Goal: Task Accomplishment & Management: Manage account settings

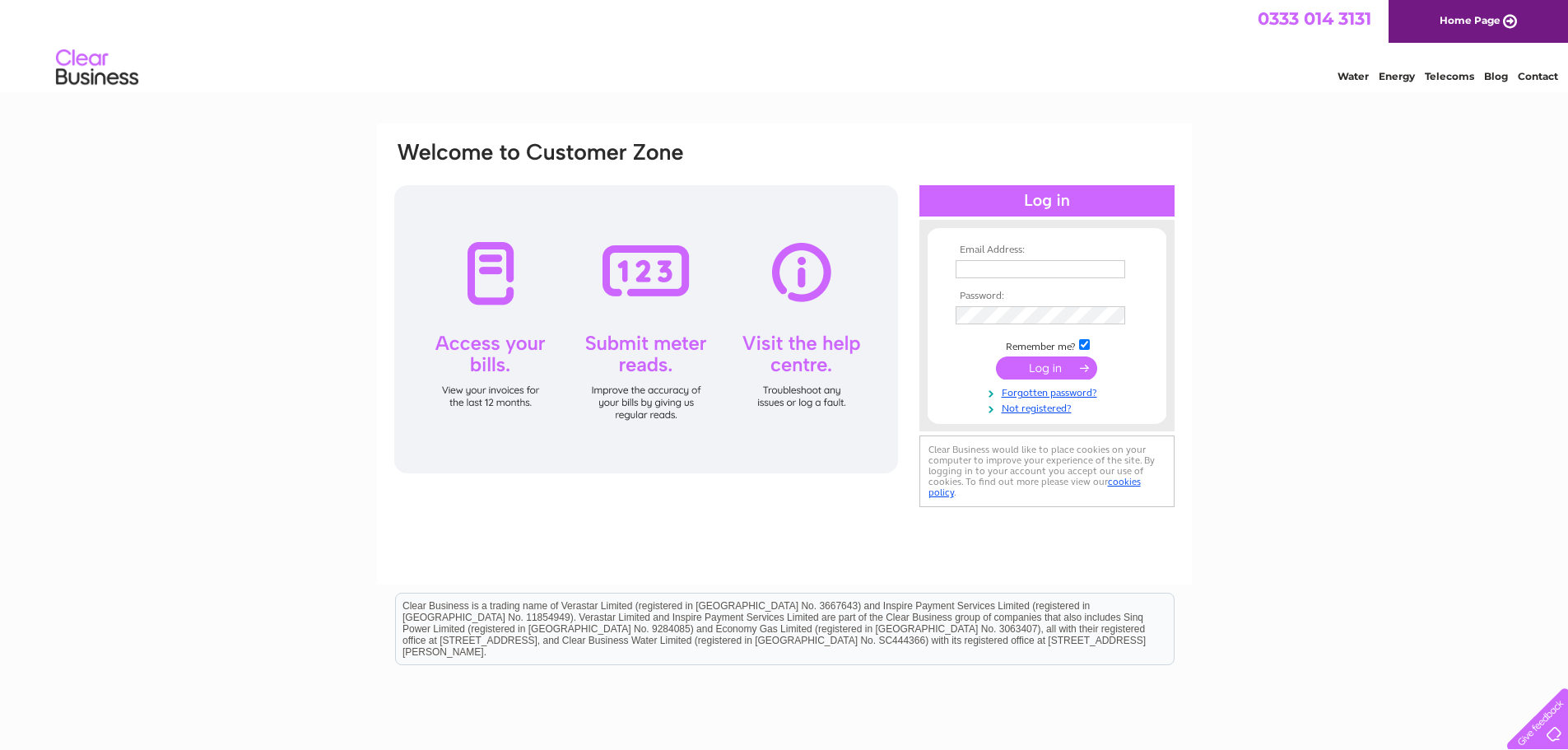
type input "[EMAIL_ADDRESS][DOMAIN_NAME]"
click at [1044, 369] on input "submit" at bounding box center [1046, 368] width 101 height 23
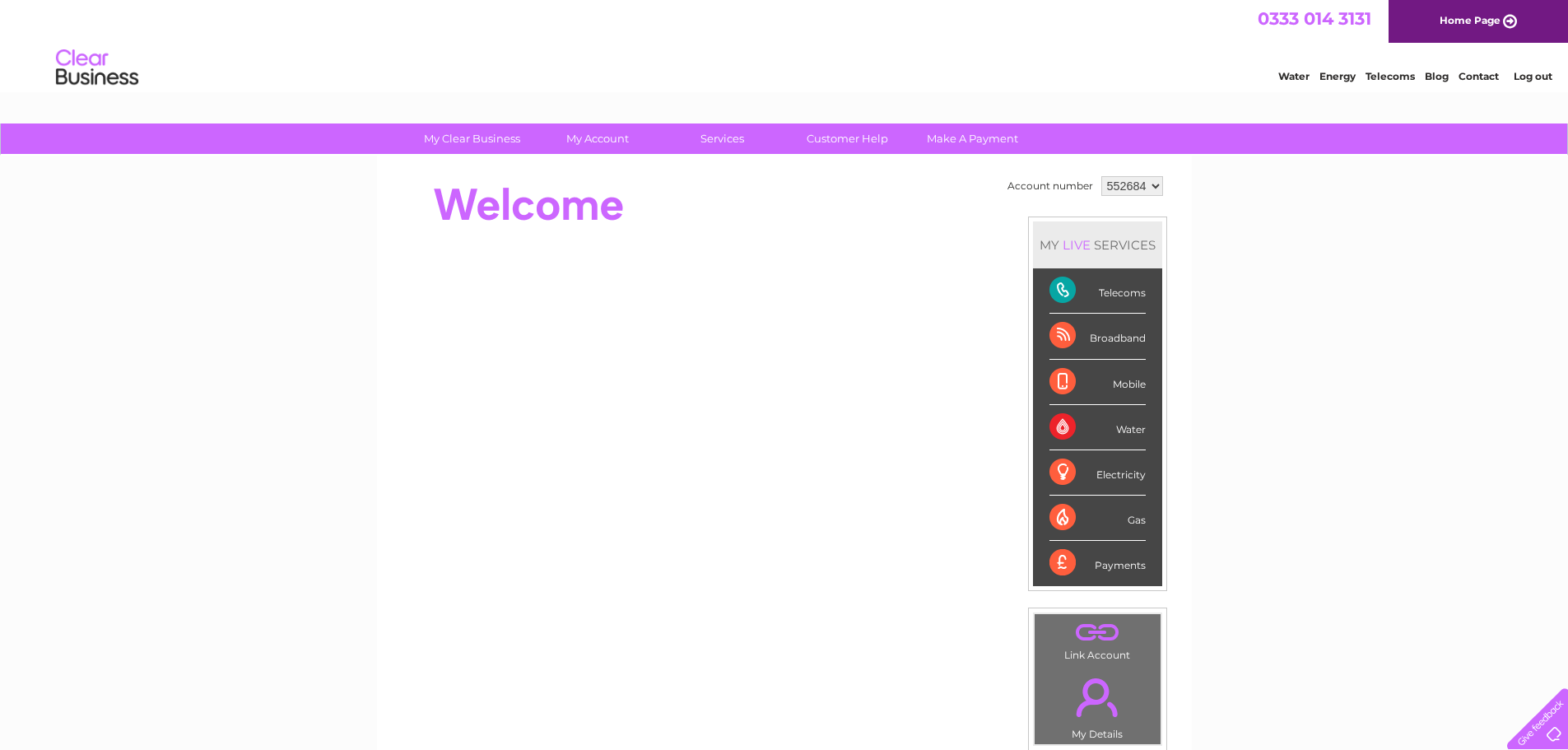
click at [1072, 294] on div "Telecoms" at bounding box center [1097, 291] width 97 height 45
click at [1065, 291] on div "Telecoms" at bounding box center [1097, 291] width 97 height 45
click at [1060, 469] on div "Electricity" at bounding box center [1097, 473] width 97 height 45
